Goal: Information Seeking & Learning: Learn about a topic

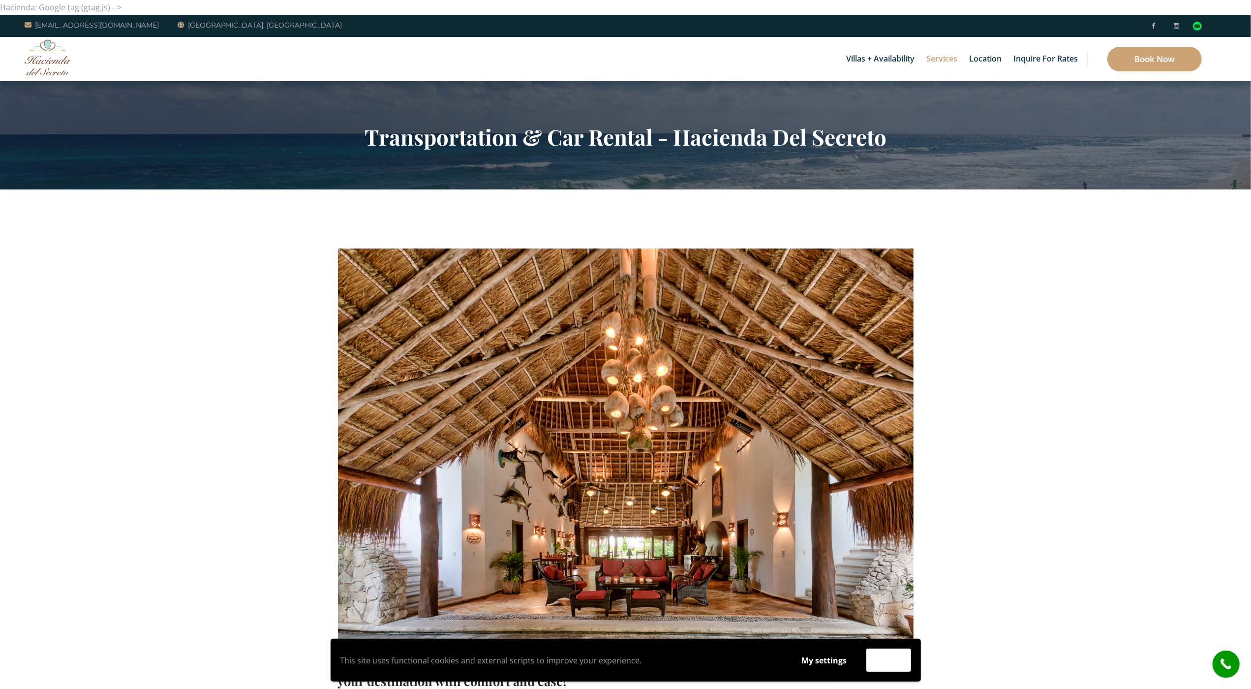
click at [85, 90] on section "Transportation & Car Rental - Hacienda Del Secreto" at bounding box center [625, 135] width 1251 height 108
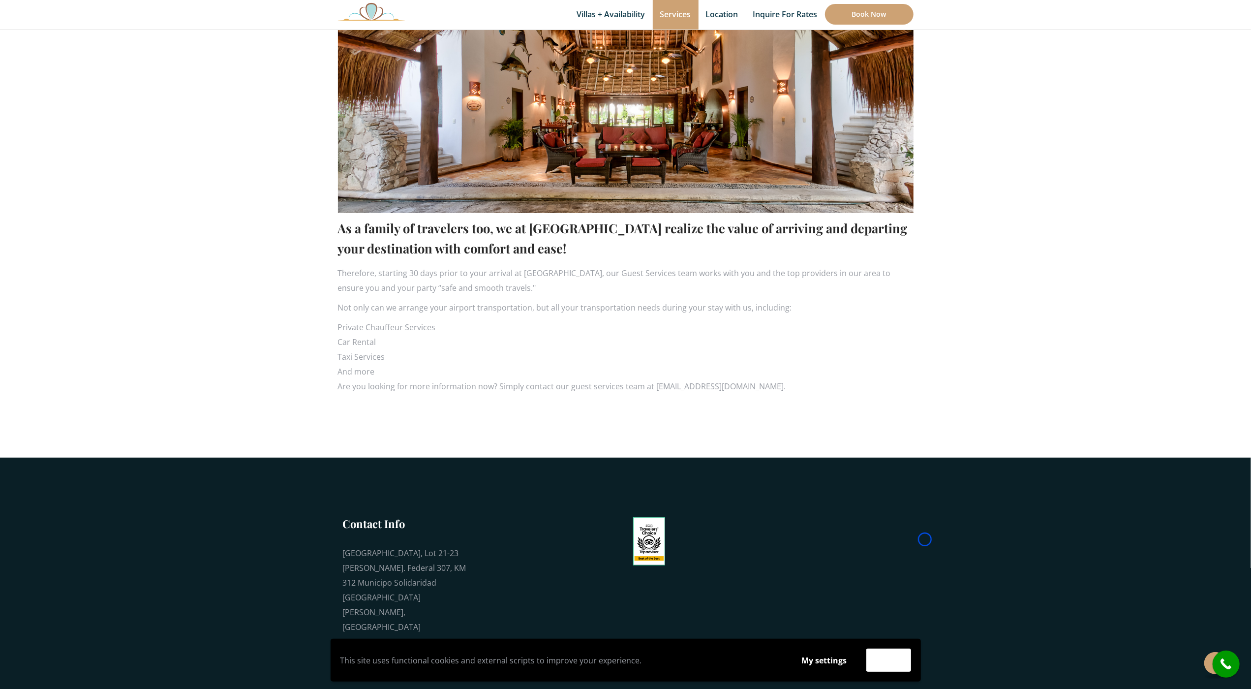
scroll to position [477, 0]
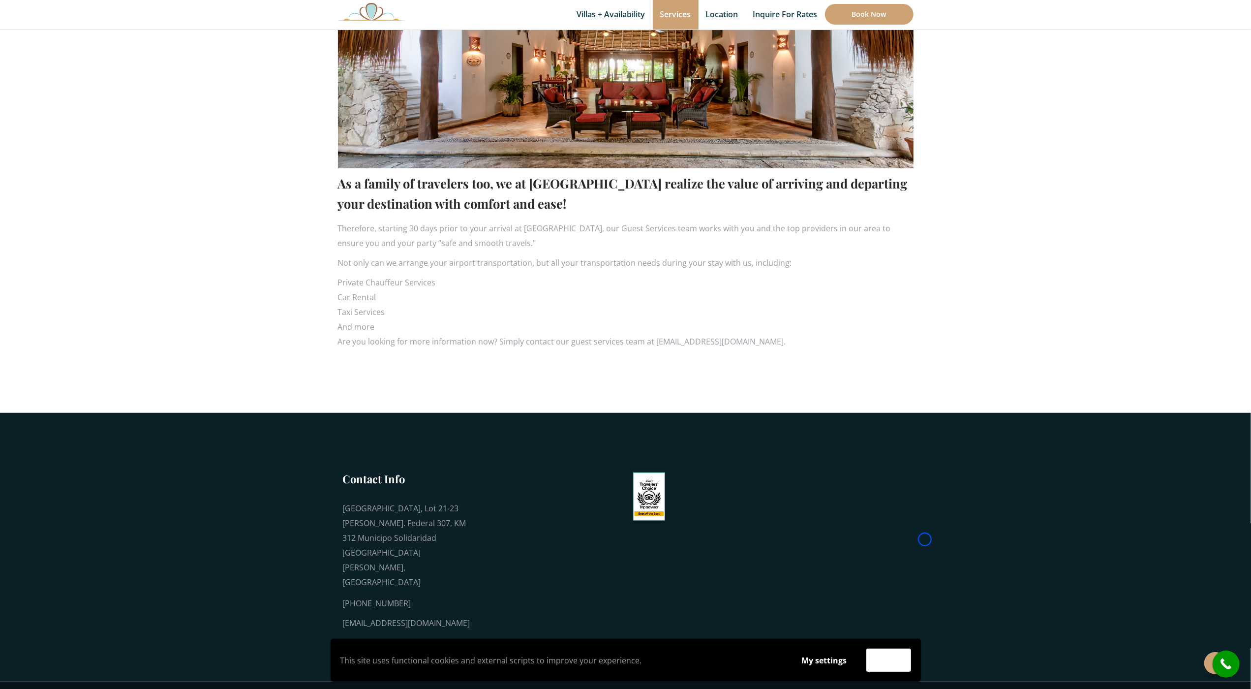
click at [85, 90] on section "As a family of travelers too, we at [GEOGRAPHIC_DATA] realize the value of arri…" at bounding box center [625, 62] width 1251 height 701
click at [83, 60] on section "As a family of travelers too, we at [GEOGRAPHIC_DATA] realize the value of arri…" at bounding box center [625, 62] width 1251 height 701
click at [53, 59] on section "As a family of travelers too, we at [GEOGRAPHIC_DATA] realize the value of arri…" at bounding box center [625, 62] width 1251 height 701
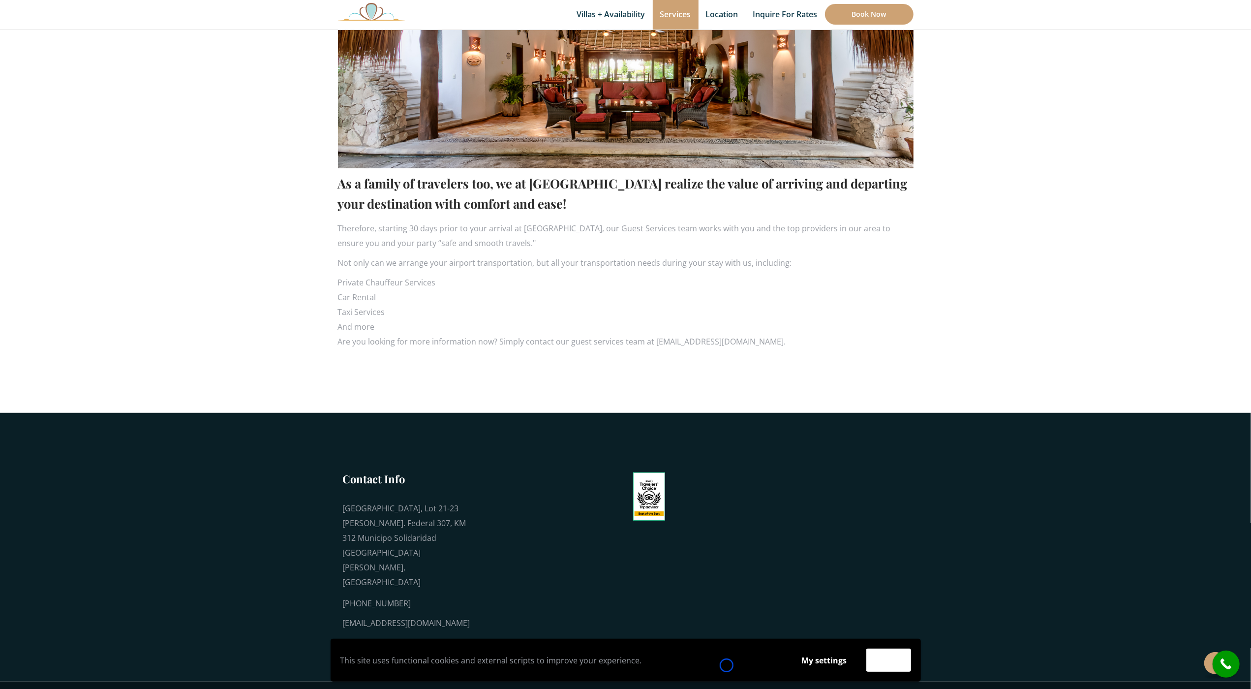
click at [727, 665] on p "This site uses functional cookies and external scripts to improve your experien…" at bounding box center [562, 660] width 442 height 15
click at [78, 52] on section "As a family of travelers too, we at [GEOGRAPHIC_DATA] realize the value of arri…" at bounding box center [625, 62] width 1251 height 701
click at [826, 675] on div "This site uses functional cookies and external scripts to improve your experien…" at bounding box center [626, 660] width 590 height 43
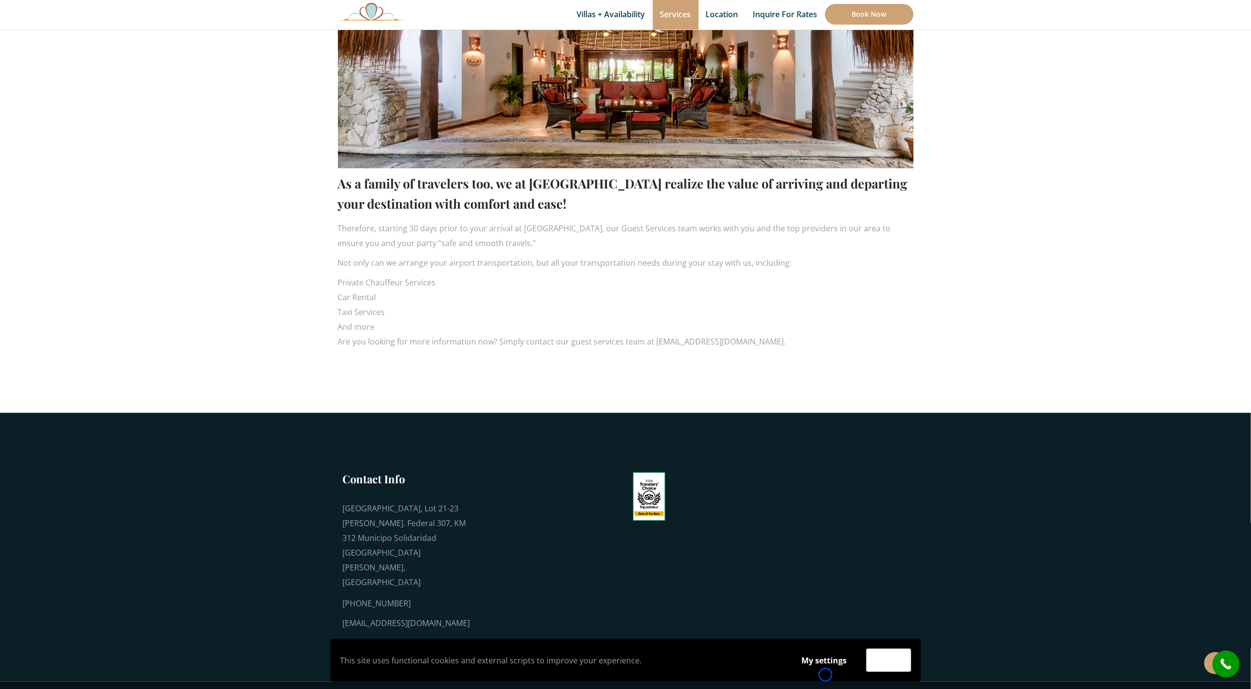
click at [826, 675] on div "This site uses functional cookies and external scripts to improve your experien…" at bounding box center [626, 660] width 590 height 43
click at [65, 59] on section "As a family of travelers too, we at [GEOGRAPHIC_DATA] realize the value of arri…" at bounding box center [625, 62] width 1251 height 701
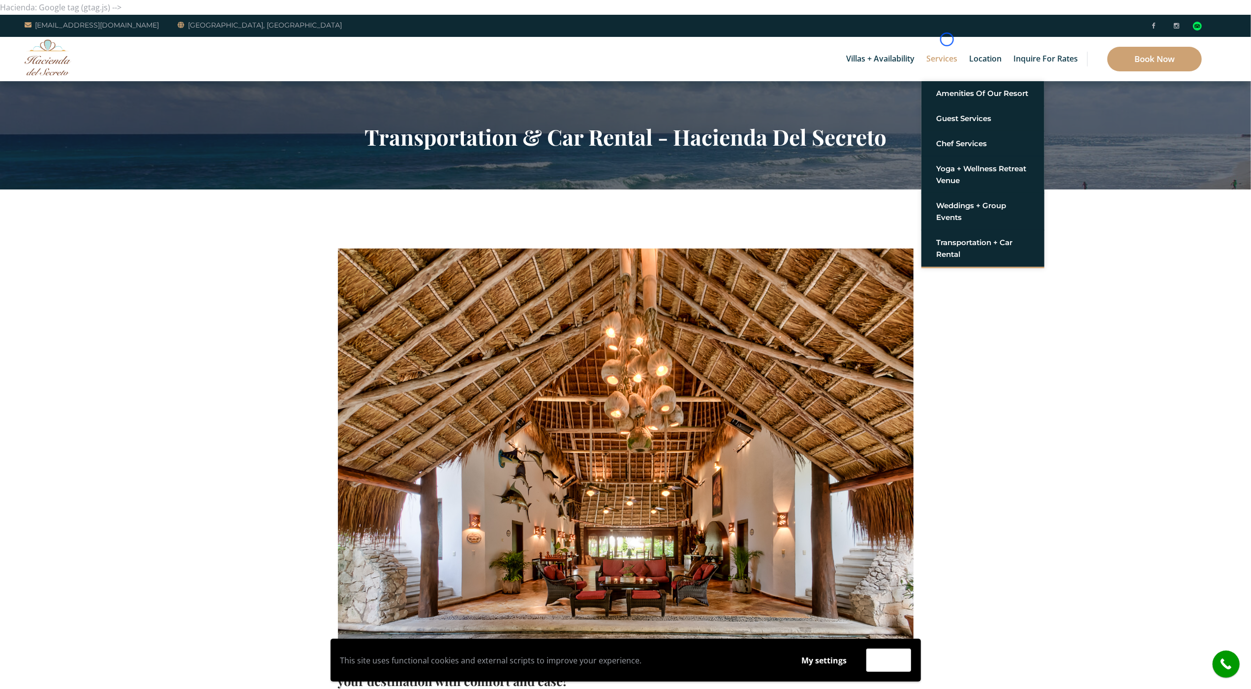
click at [947, 39] on link "Services" at bounding box center [942, 59] width 41 height 44
click at [85, 80] on div "Villas + Availability 6 Bedrooms Casa del Secreto 5 Bedrooms [GEOGRAPHIC_DATA][…" at bounding box center [625, 59] width 1251 height 44
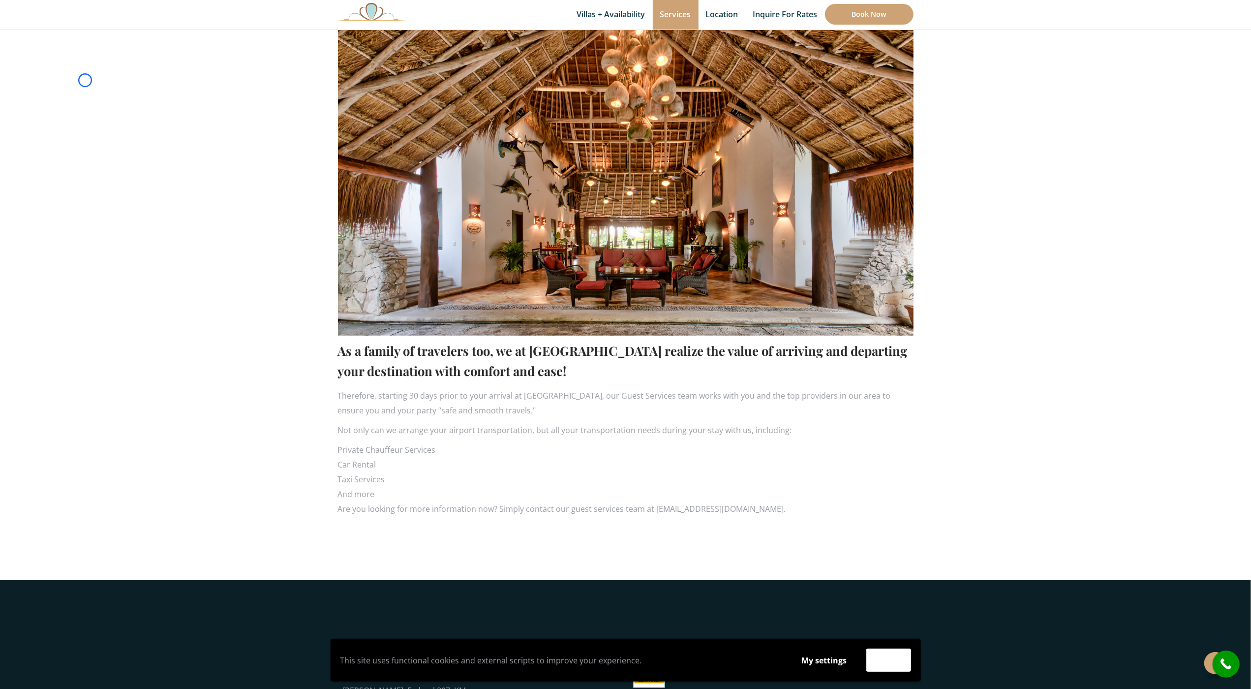
scroll to position [344, 0]
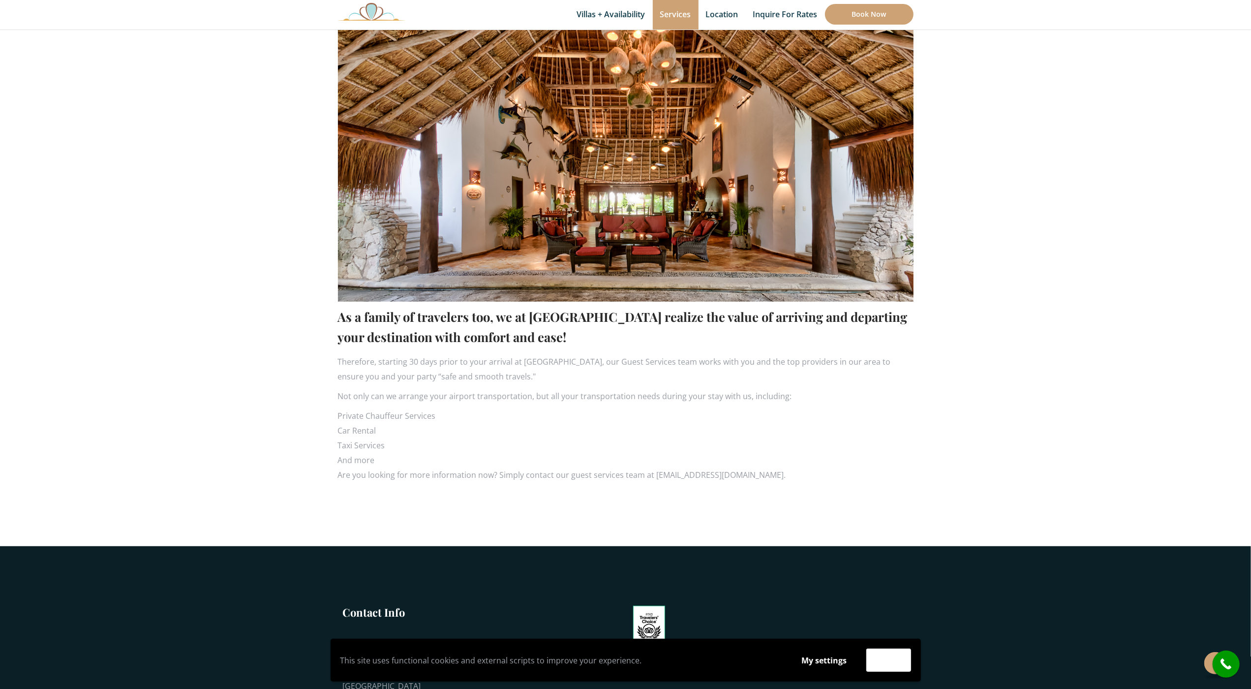
click at [85, 80] on section "As a family of travelers too, we at [GEOGRAPHIC_DATA] realize the value of arri…" at bounding box center [625, 195] width 1251 height 701
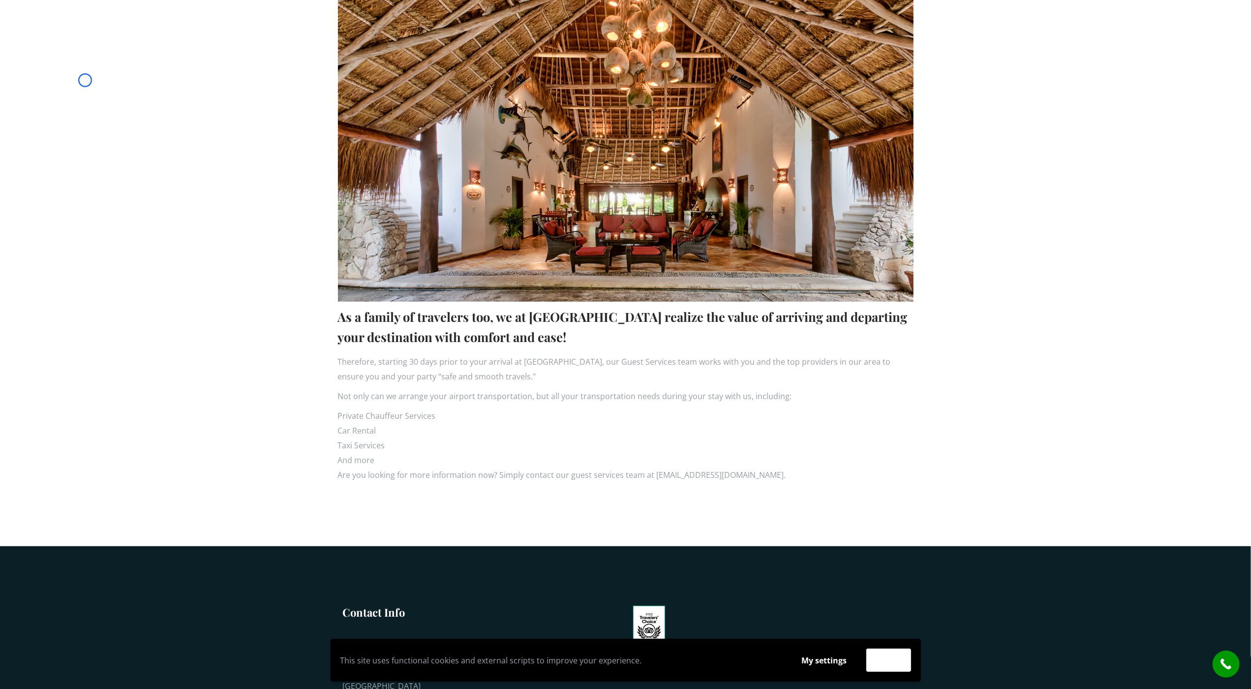
scroll to position [0, 0]
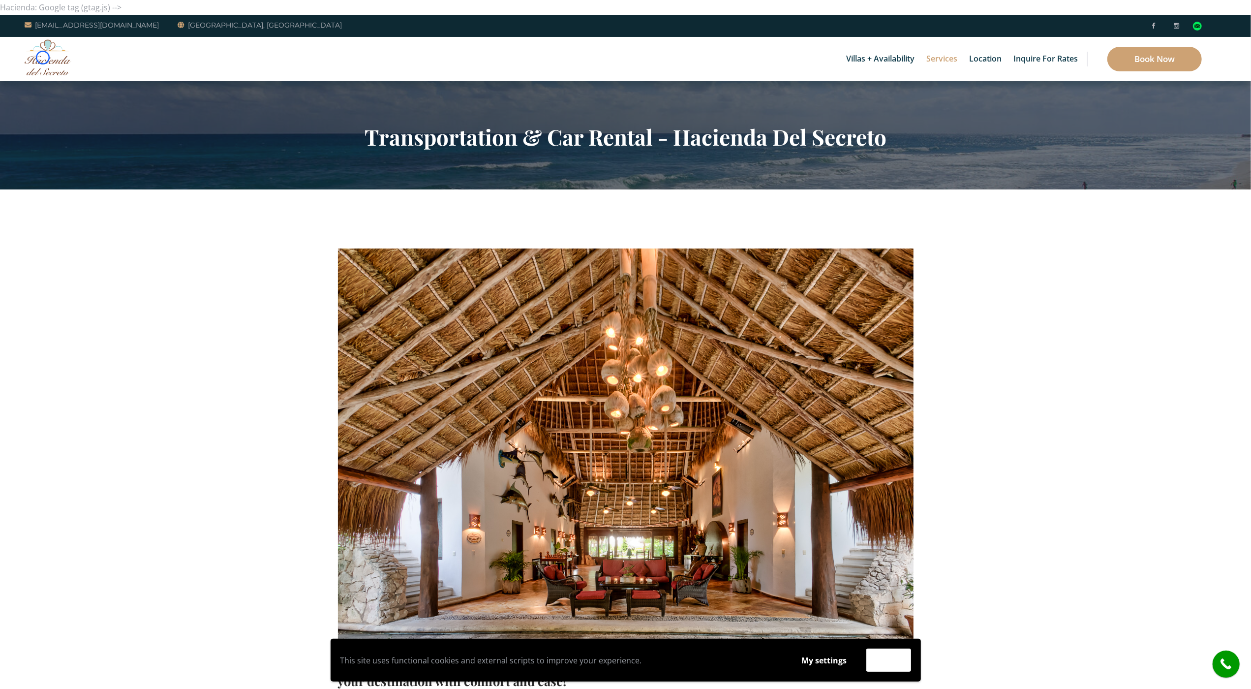
click at [43, 58] on img at bounding box center [48, 57] width 47 height 36
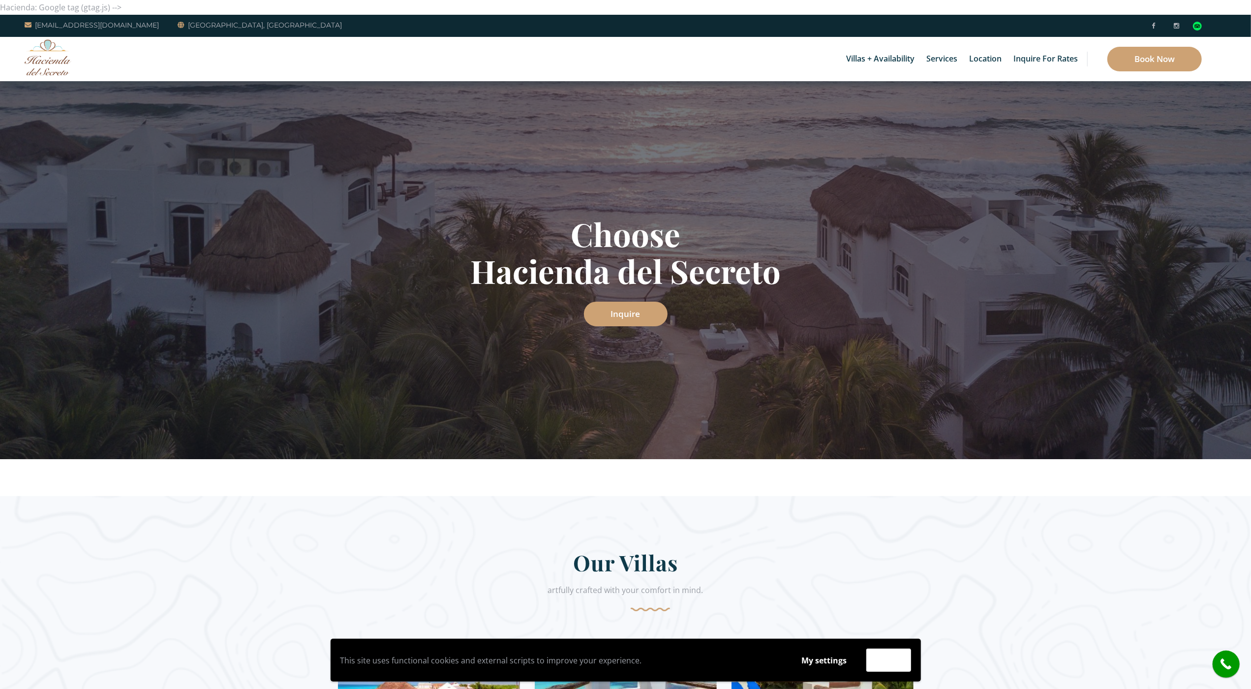
click at [89, 61] on div "Villas + Availability 6 Bedrooms Casa del Secreto 5 Bedrooms [GEOGRAPHIC_DATA][…" at bounding box center [625, 59] width 1251 height 44
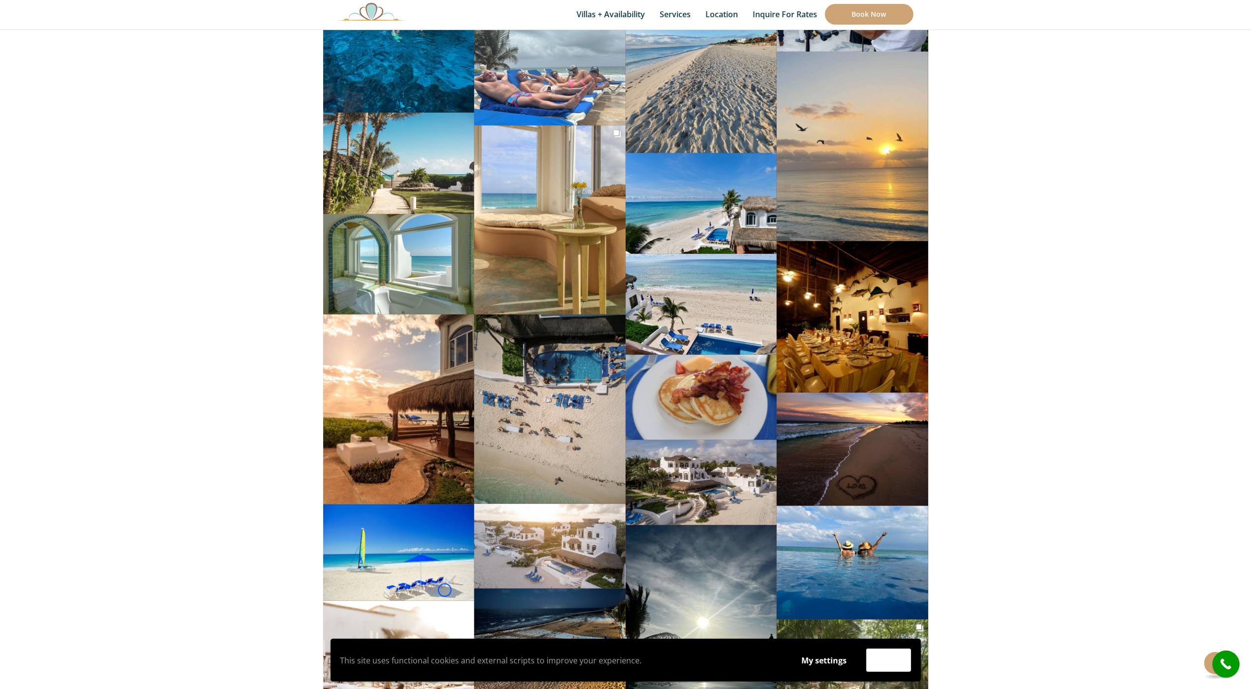
scroll to position [4063, 0]
